Goal: Information Seeking & Learning: Understand process/instructions

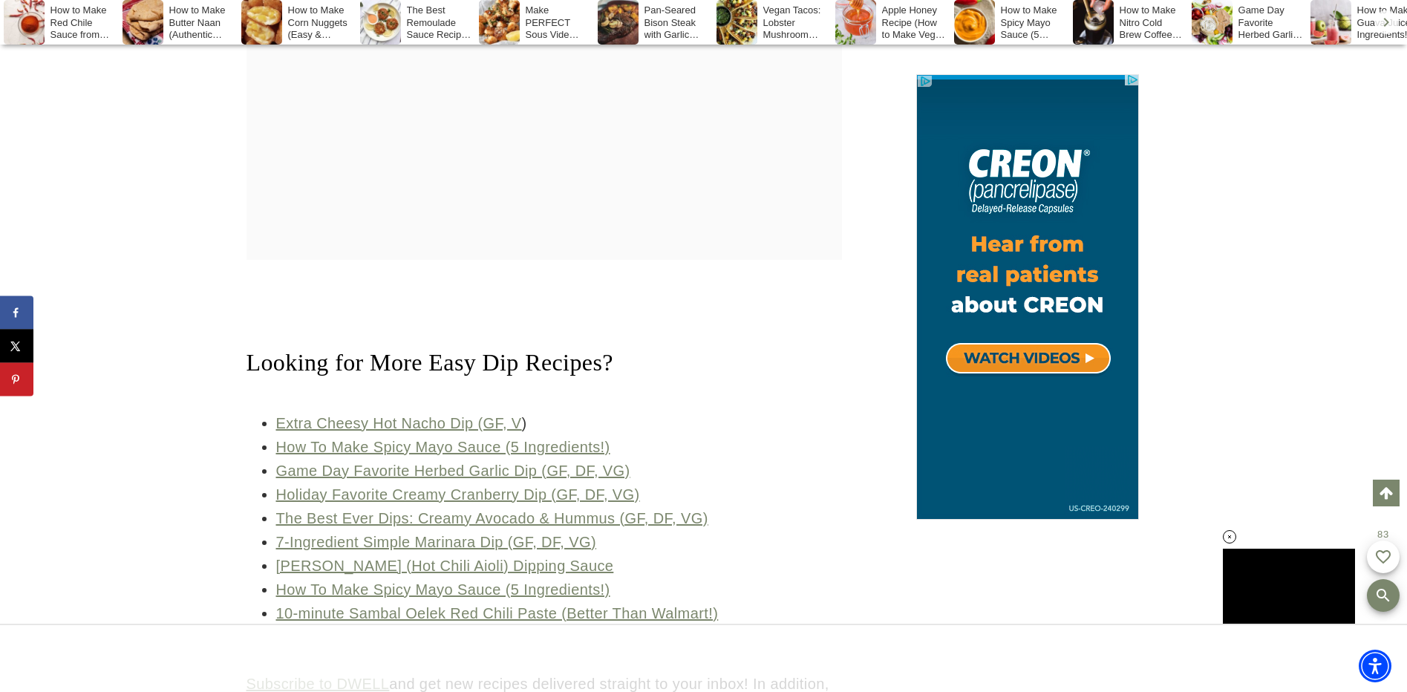
scroll to position [9642, 0]
